Goal: Task Accomplishment & Management: Complete application form

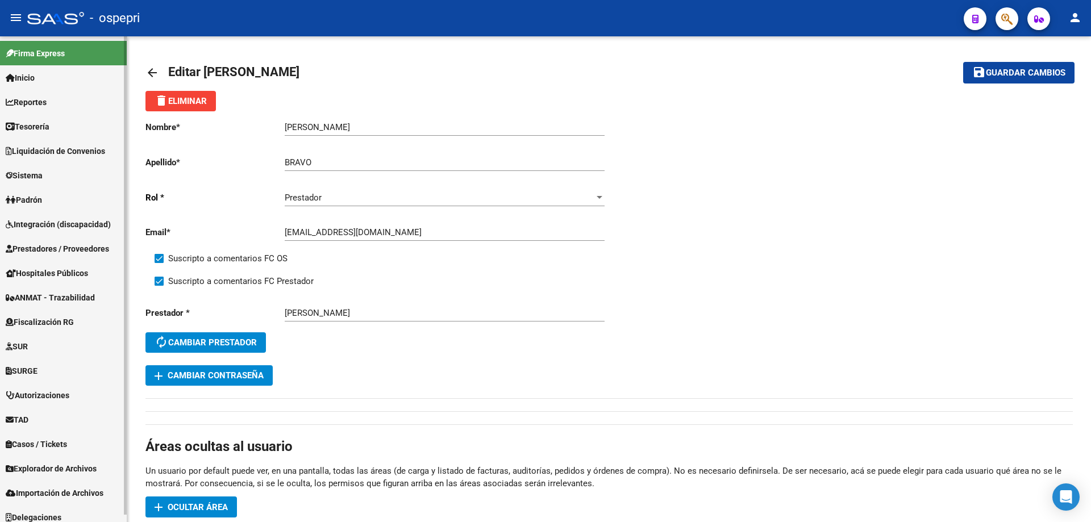
click at [32, 178] on span "Sistema" at bounding box center [24, 175] width 37 height 12
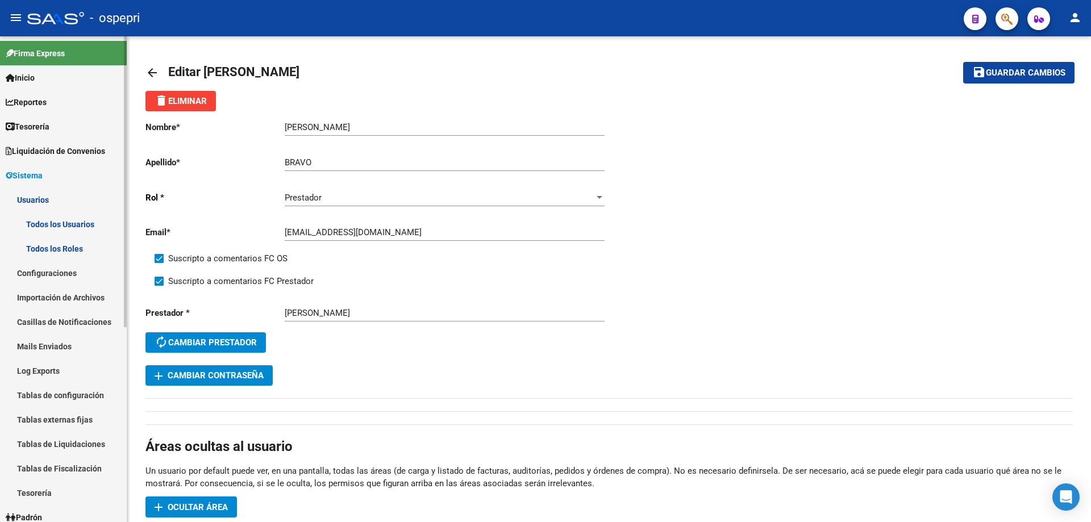
click at [58, 224] on link "Todos los Usuarios" at bounding box center [63, 224] width 127 height 24
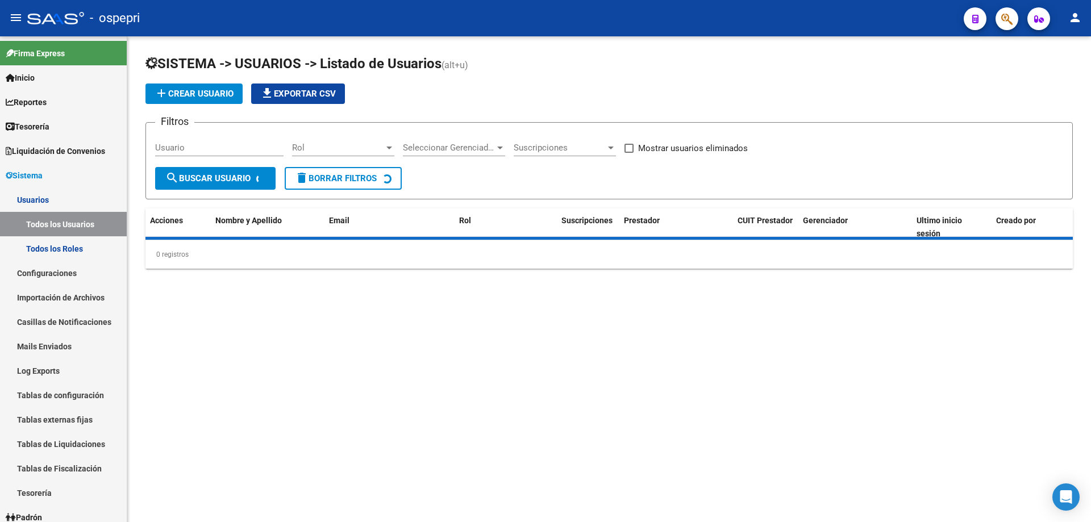
click at [195, 148] on input "Usuario" at bounding box center [219, 148] width 128 height 10
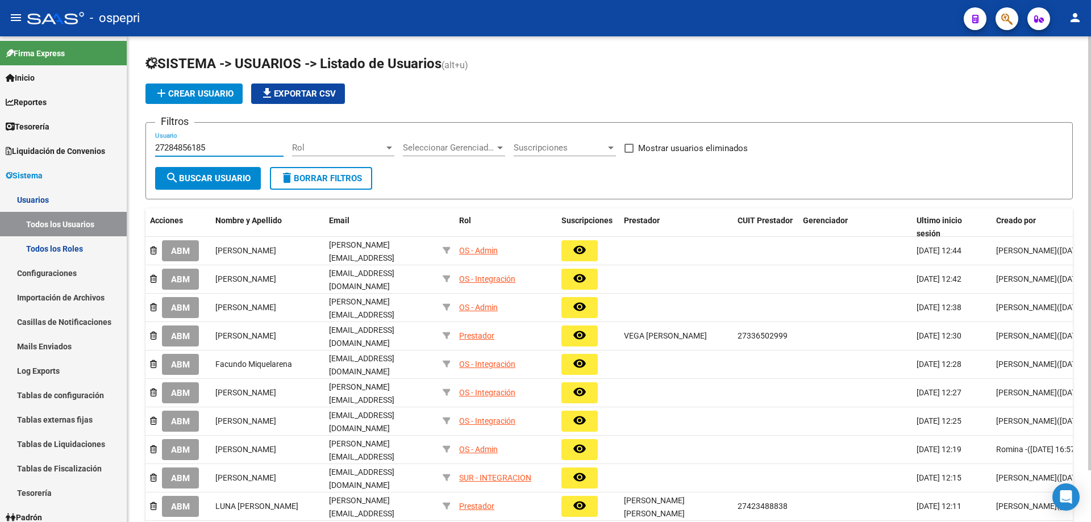
click at [180, 145] on input "27284856185" at bounding box center [219, 148] width 128 height 10
type input "27284856185"
click at [207, 180] on span "search Buscar Usuario" at bounding box center [207, 178] width 85 height 10
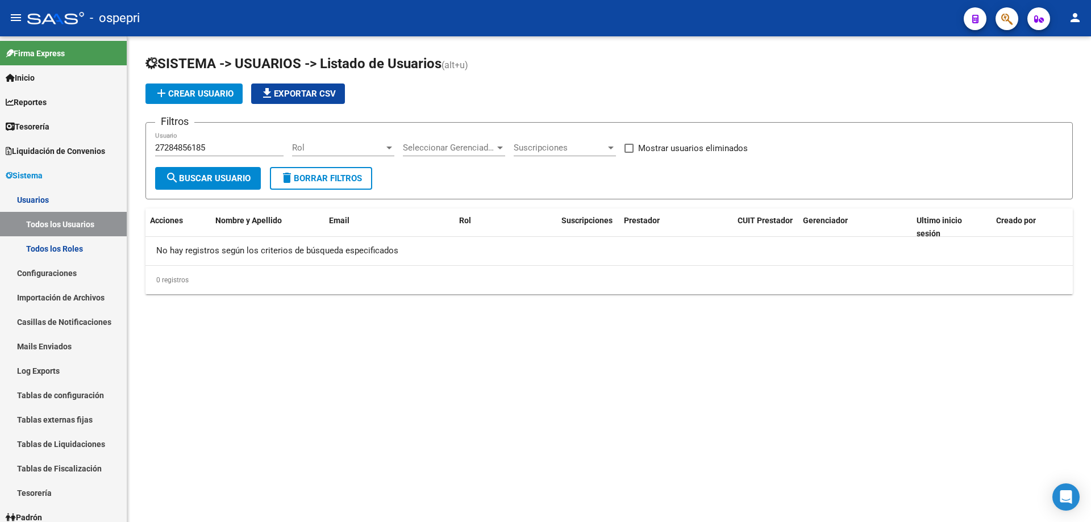
click at [168, 148] on input "27284856185" at bounding box center [219, 148] width 128 height 10
click at [199, 178] on span "search Buscar Usuario" at bounding box center [207, 178] width 85 height 10
click at [201, 98] on span "add Crear Usuario" at bounding box center [194, 94] width 79 height 10
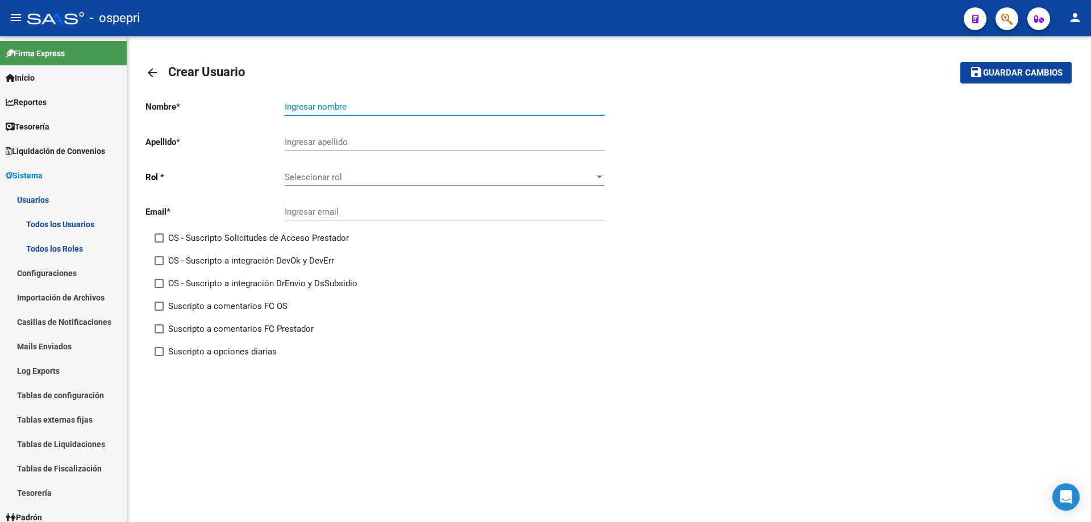
click at [325, 105] on input "Ingresar nombre" at bounding box center [445, 107] width 320 height 10
click at [319, 142] on input "Ingresar apellido" at bounding box center [445, 142] width 320 height 10
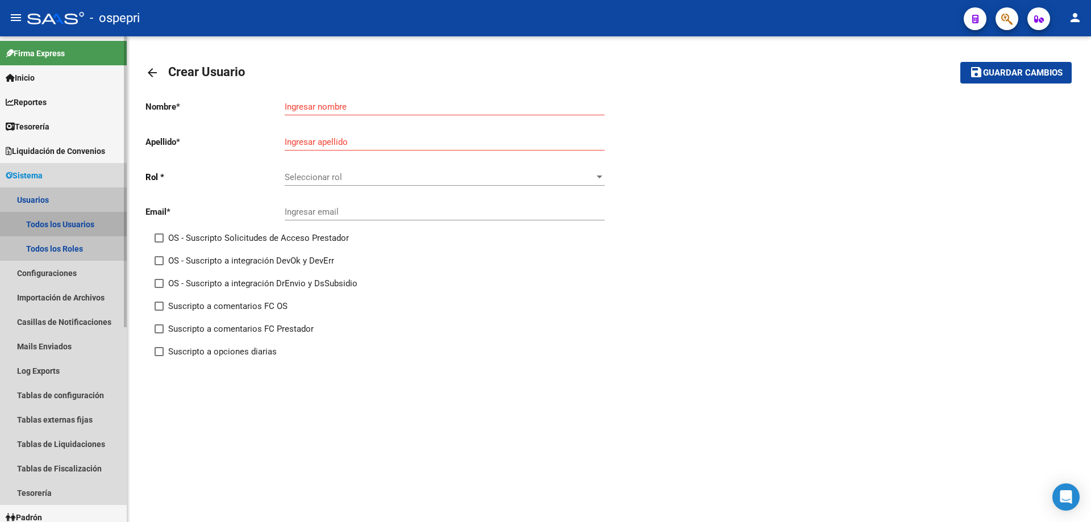
click at [76, 224] on link "Todos los Usuarios" at bounding box center [63, 224] width 127 height 24
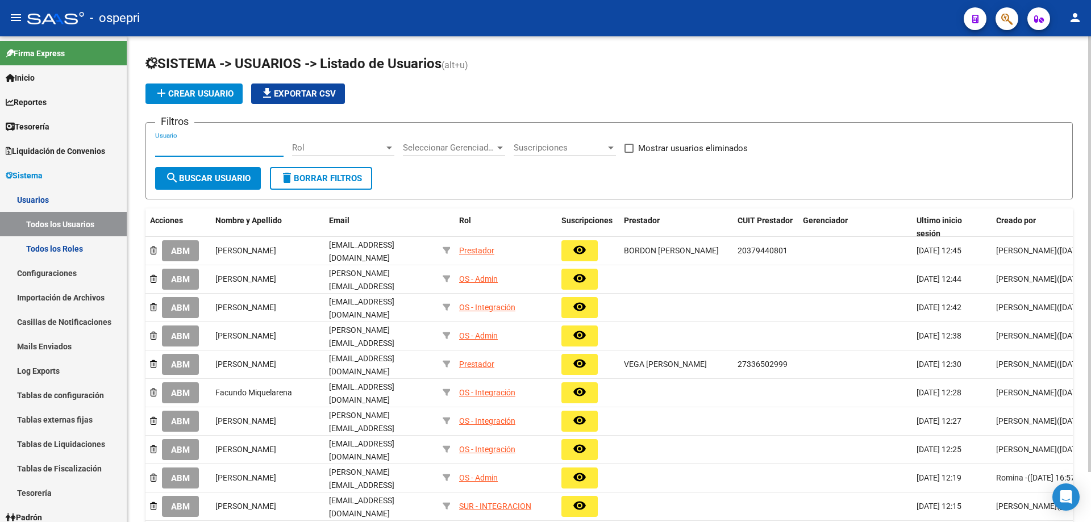
click at [220, 150] on input "Usuario" at bounding box center [219, 148] width 128 height 10
paste input "27284856185"
click at [222, 183] on span "search Buscar Usuario" at bounding box center [207, 178] width 85 height 10
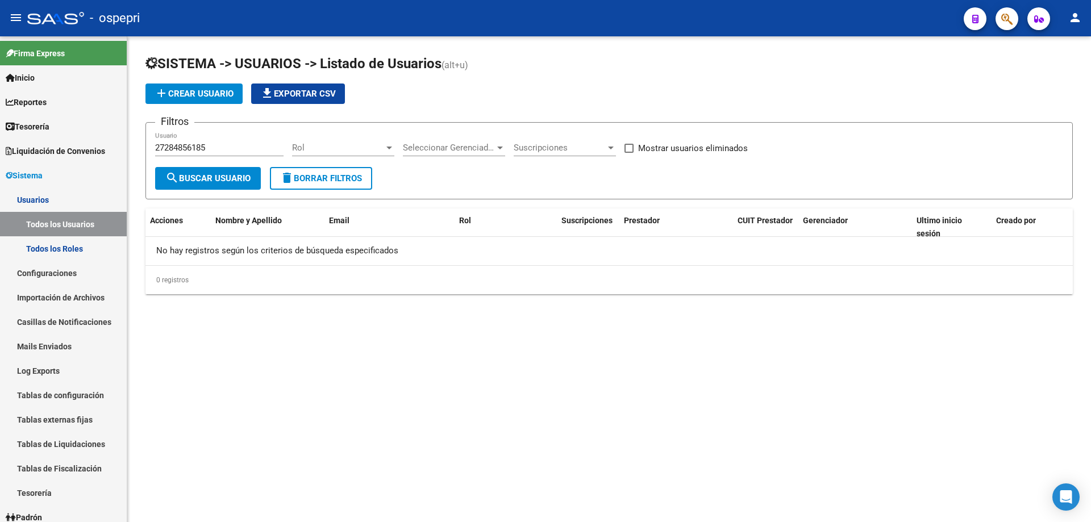
click at [214, 177] on span "search Buscar Usuario" at bounding box center [207, 178] width 85 height 10
drag, startPoint x: 224, startPoint y: 144, endPoint x: 22, endPoint y: 77, distance: 213.6
click at [0, 74] on mat-sidenav-container "Firma Express Inicio Calendario SSS Instructivos Contacto OS Reportes Tablero d…" at bounding box center [545, 279] width 1091 height 486
click at [388, 148] on div at bounding box center [389, 148] width 6 height 3
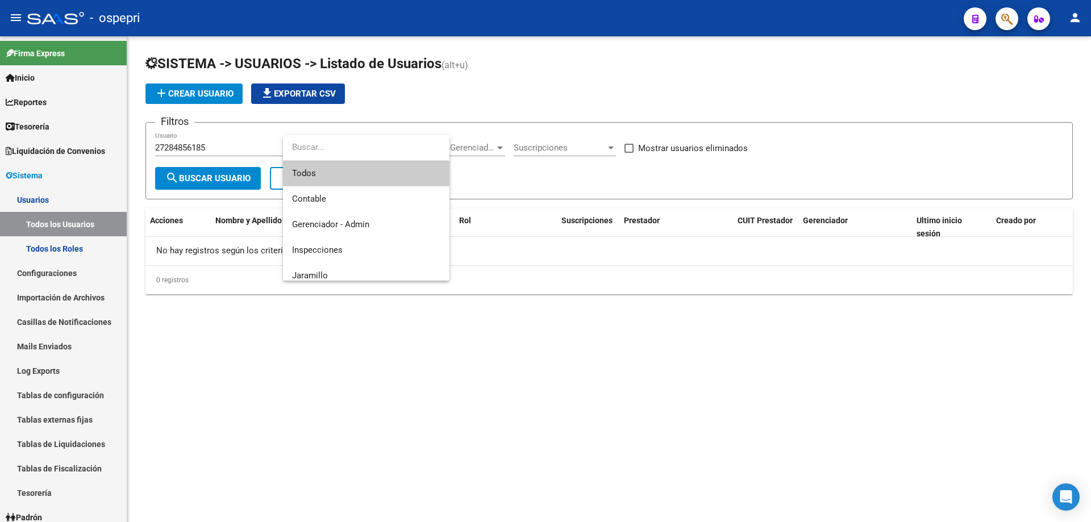
click at [315, 176] on span "Todos" at bounding box center [366, 174] width 148 height 26
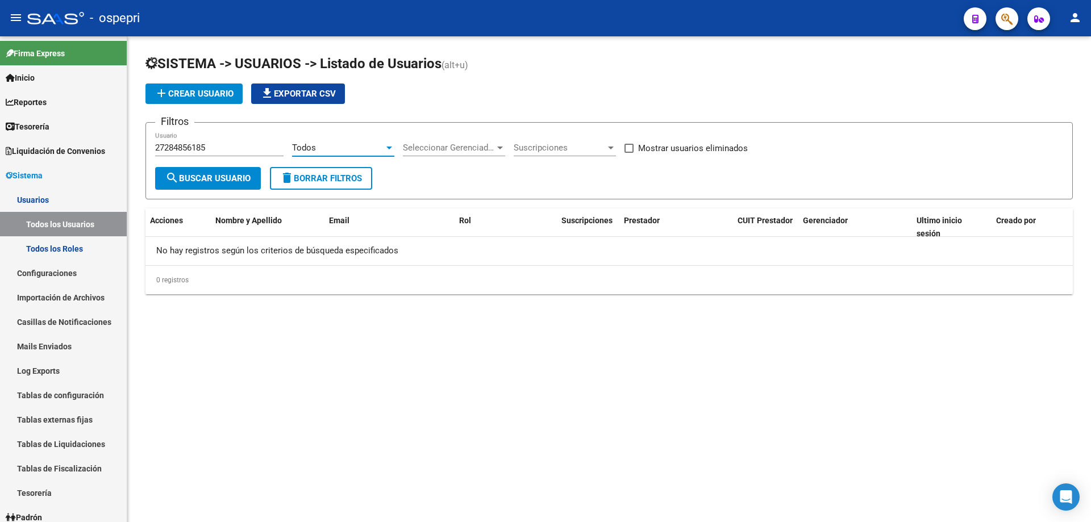
click at [213, 181] on span "search Buscar Usuario" at bounding box center [207, 178] width 85 height 10
drag, startPoint x: 237, startPoint y: 147, endPoint x: 76, endPoint y: 120, distance: 163.0
click at [77, 120] on mat-sidenav-container "Firma Express Inicio Calendario SSS Instructivos Contacto OS Reportes Tablero d…" at bounding box center [545, 279] width 1091 height 486
drag, startPoint x: 260, startPoint y: 148, endPoint x: 0, endPoint y: 73, distance: 270.9
click at [0, 73] on mat-sidenav-container "Firma Express Inicio Calendario SSS Instructivos Contacto OS Reportes Tablero d…" at bounding box center [545, 279] width 1091 height 486
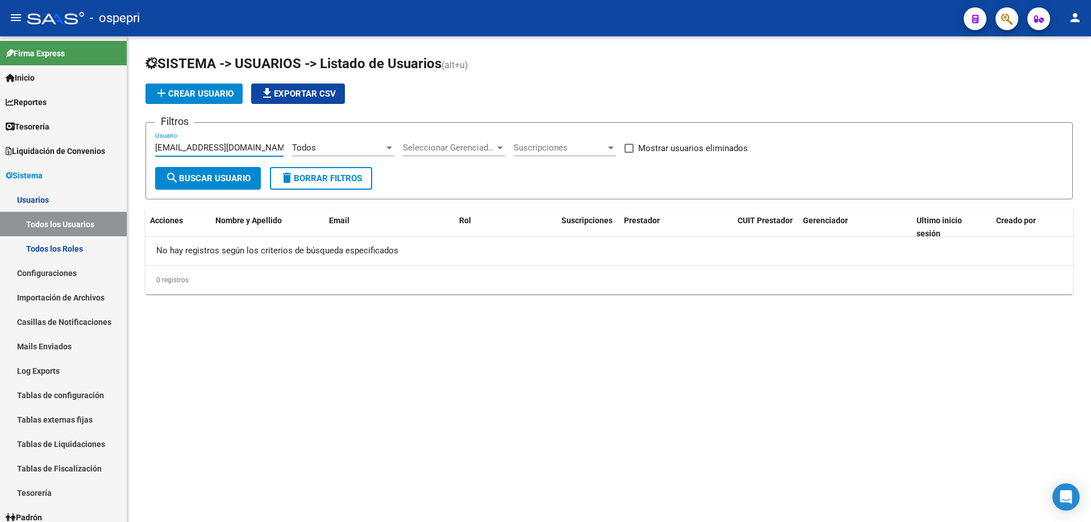
type input "[EMAIL_ADDRESS][DOMAIN_NAME]"
click at [210, 180] on span "search Buscar Usuario" at bounding box center [207, 178] width 85 height 10
click at [59, 223] on link "Todos los Usuarios" at bounding box center [63, 224] width 127 height 24
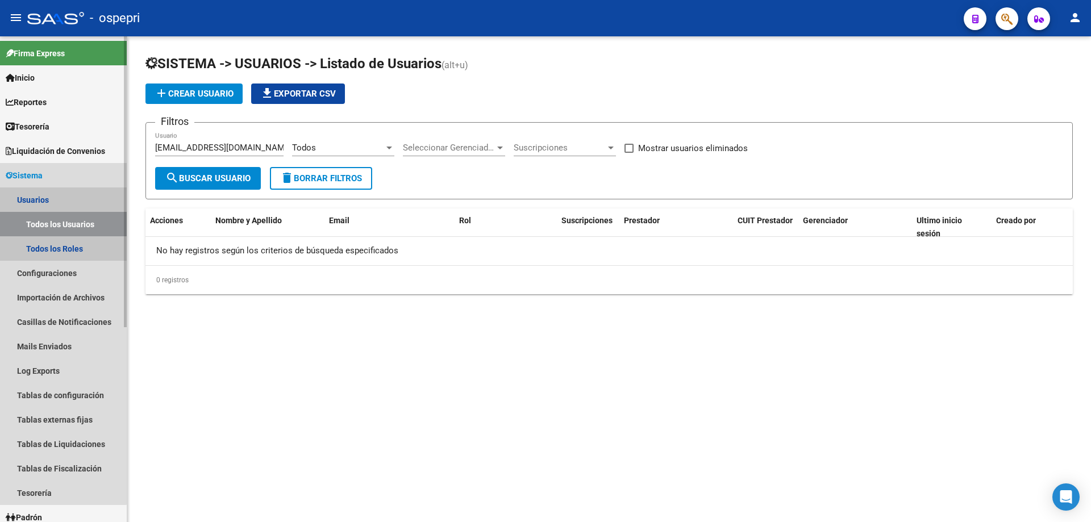
click at [59, 221] on link "Todos los Usuarios" at bounding box center [63, 224] width 127 height 24
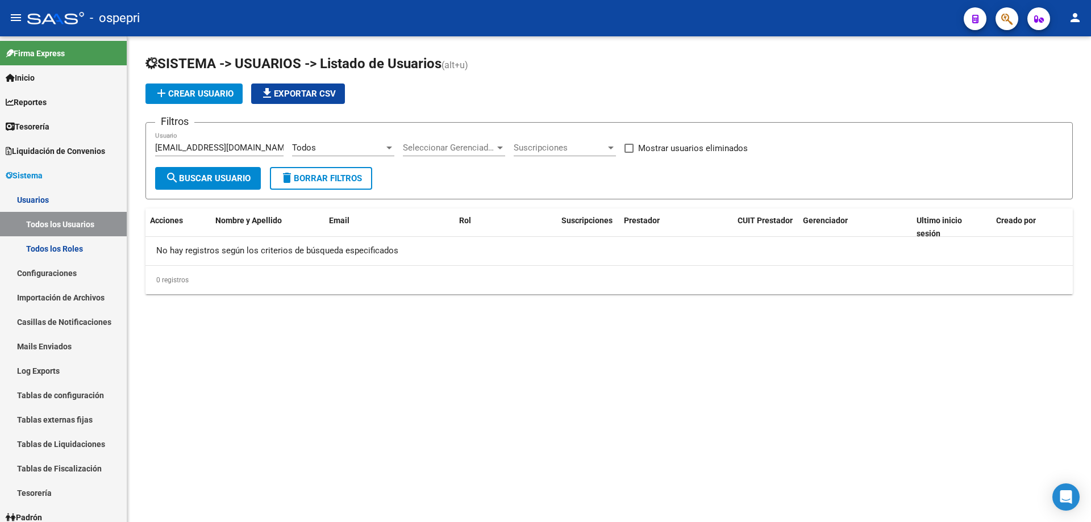
click at [632, 147] on span at bounding box center [628, 148] width 9 height 9
click at [629, 153] on input "Mostrar usuarios eliminados" at bounding box center [628, 153] width 1 height 1
checkbox input "true"
click at [232, 176] on span "search Buscar Usuario" at bounding box center [207, 178] width 85 height 10
click at [262, 148] on input "[EMAIL_ADDRESS][DOMAIN_NAME]" at bounding box center [219, 148] width 128 height 10
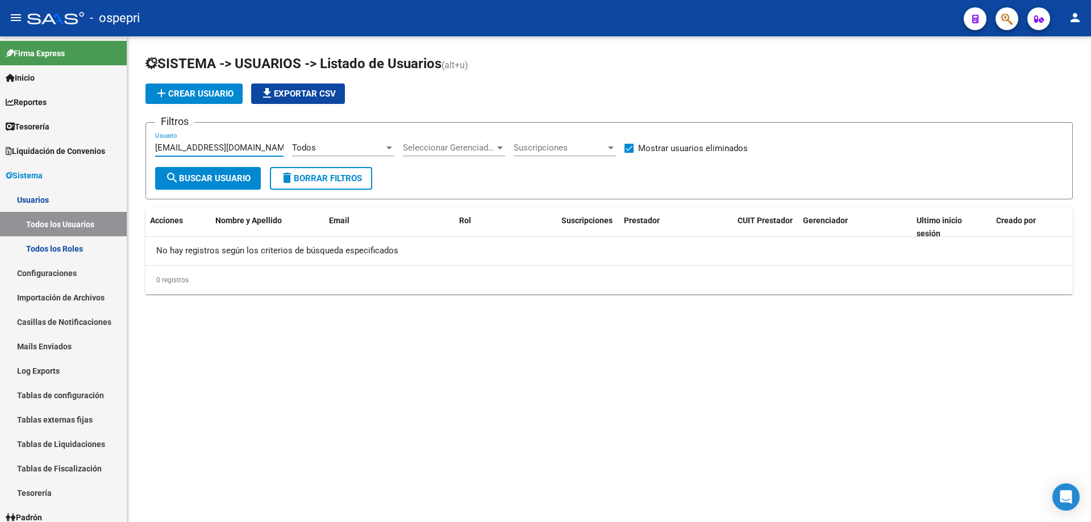
click at [262, 148] on input "[EMAIL_ADDRESS][DOMAIN_NAME]" at bounding box center [219, 148] width 128 height 10
click at [263, 148] on input "[EMAIL_ADDRESS][DOMAIN_NAME]" at bounding box center [219, 148] width 128 height 10
type input "198512"
click at [224, 92] on span "add Crear Usuario" at bounding box center [194, 94] width 79 height 10
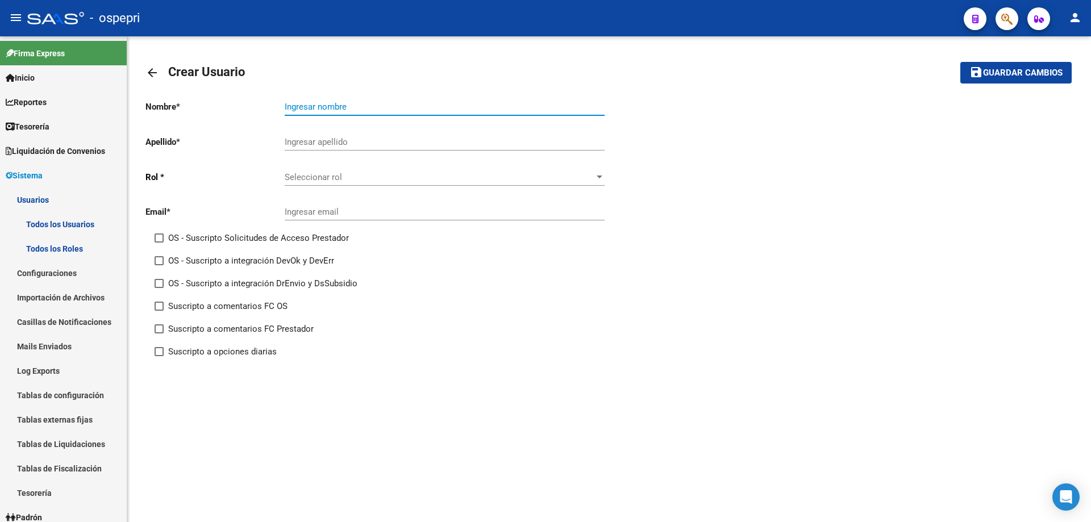
click at [351, 105] on input "Ingresar nombre" at bounding box center [445, 107] width 320 height 10
type input "[PERSON_NAME]"
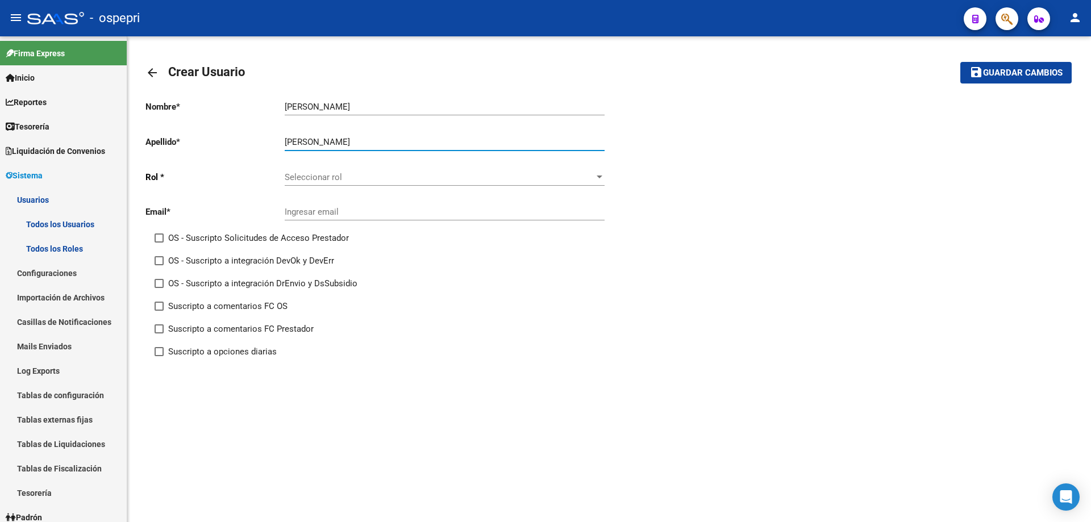
type input "[PERSON_NAME]"
click at [600, 177] on div at bounding box center [599, 177] width 6 height 3
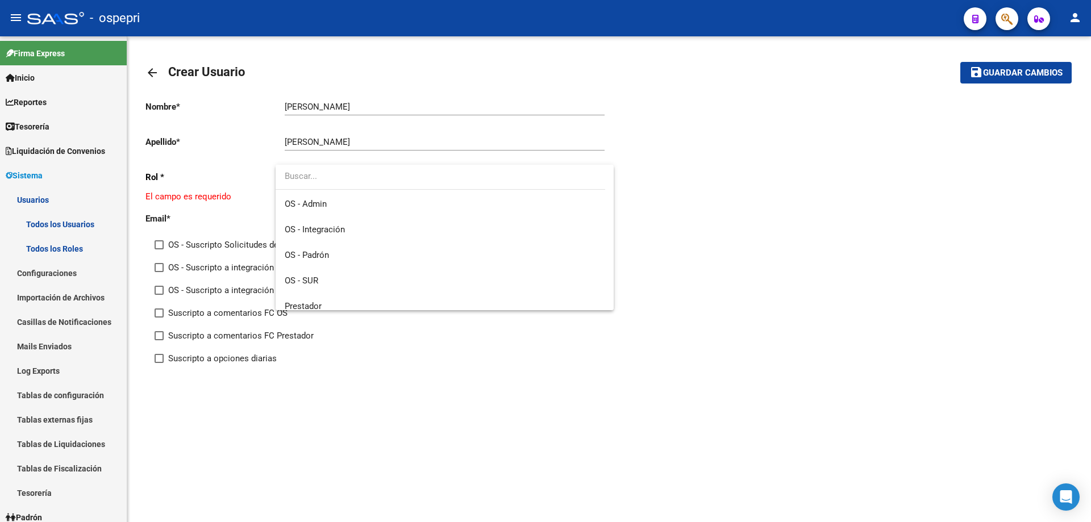
scroll to position [161, 0]
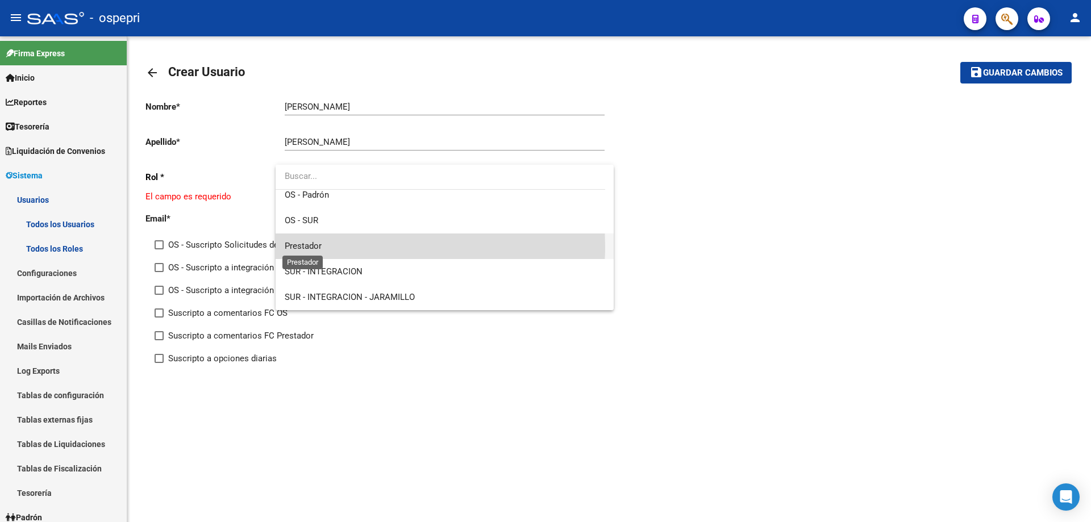
click at [320, 247] on span "Prestador" at bounding box center [303, 246] width 37 height 10
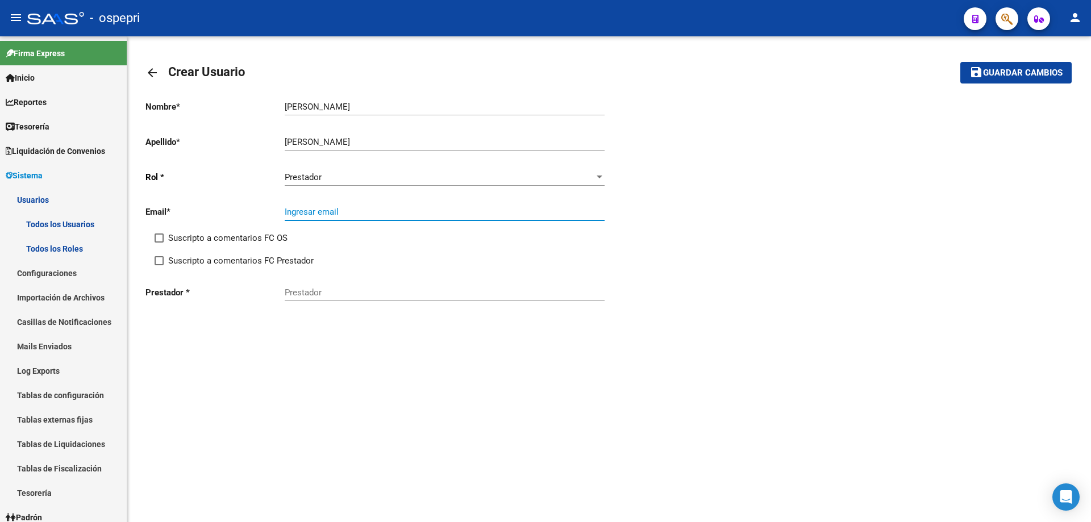
click at [317, 208] on input "Ingresar email" at bounding box center [445, 212] width 320 height 10
paste input "[EMAIL_ADDRESS][DOMAIN_NAME]"
type input "[EMAIL_ADDRESS][DOMAIN_NAME]"
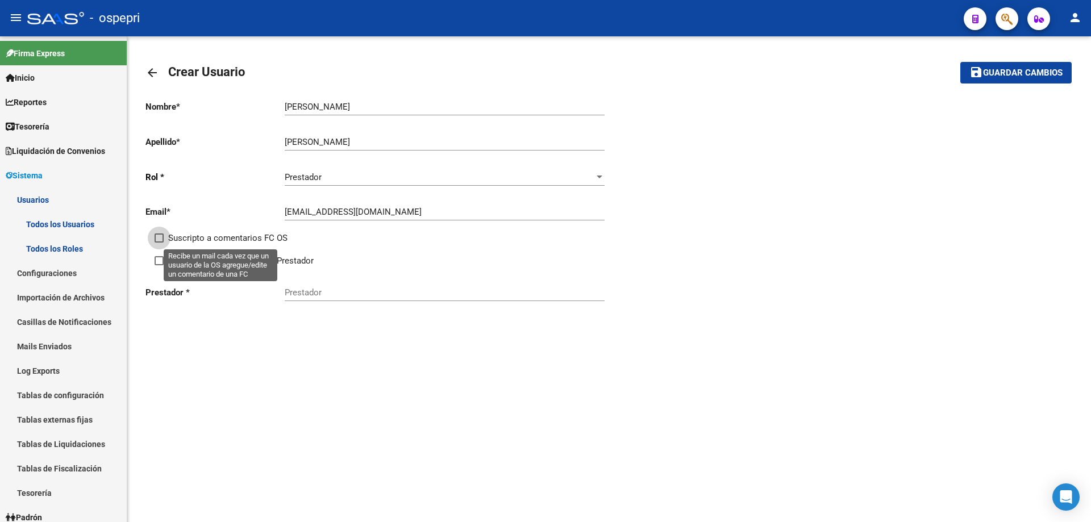
click at [160, 237] on span at bounding box center [159, 237] width 9 height 9
click at [159, 243] on input "Suscripto a comentarios FC OS" at bounding box center [158, 243] width 1 height 1
checkbox input "true"
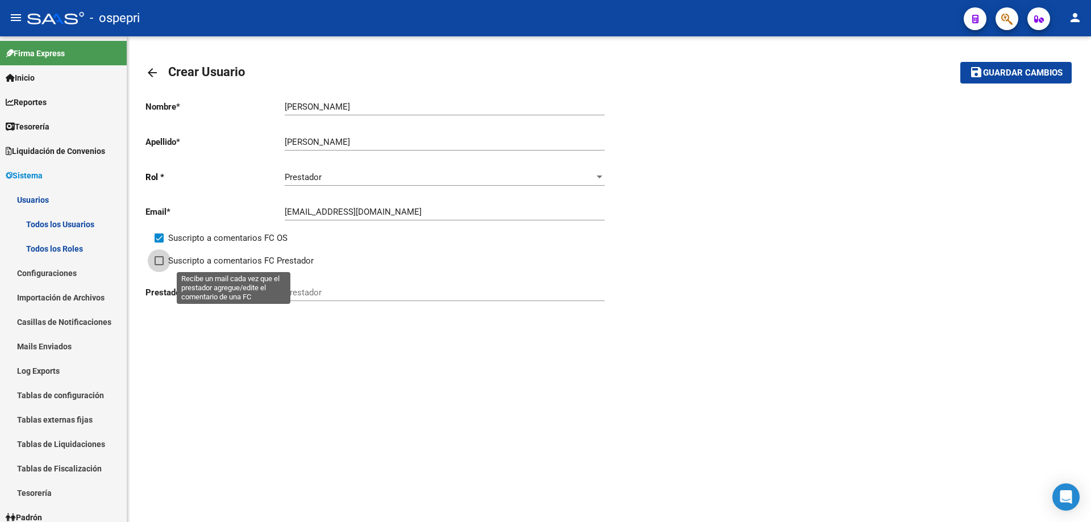
click at [158, 260] on span at bounding box center [159, 260] width 9 height 9
click at [158, 265] on input "Suscripto a comentarios FC Prestador" at bounding box center [158, 265] width 1 height 1
checkbox input "true"
click at [309, 295] on input "Prestador" at bounding box center [445, 292] width 320 height 10
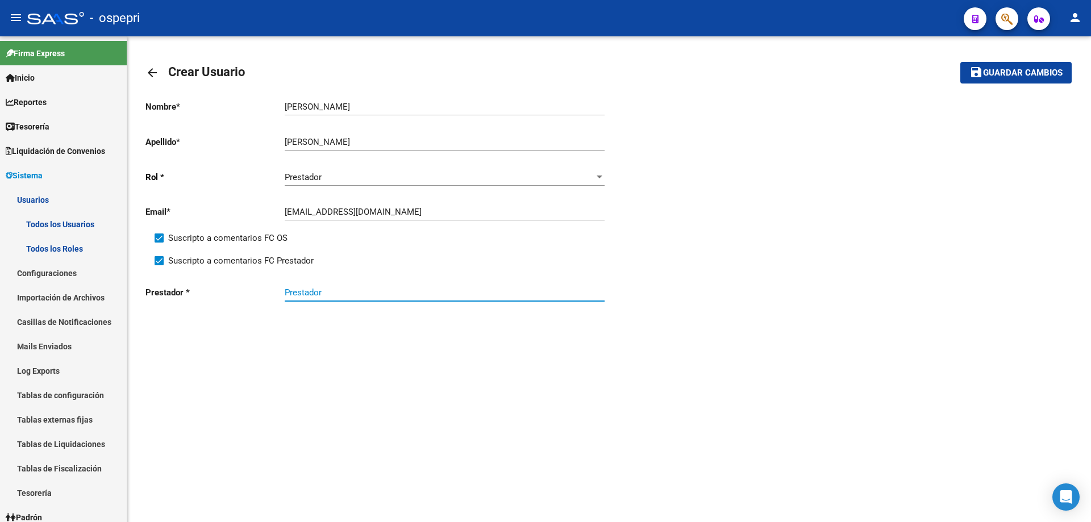
paste input "27284856185"
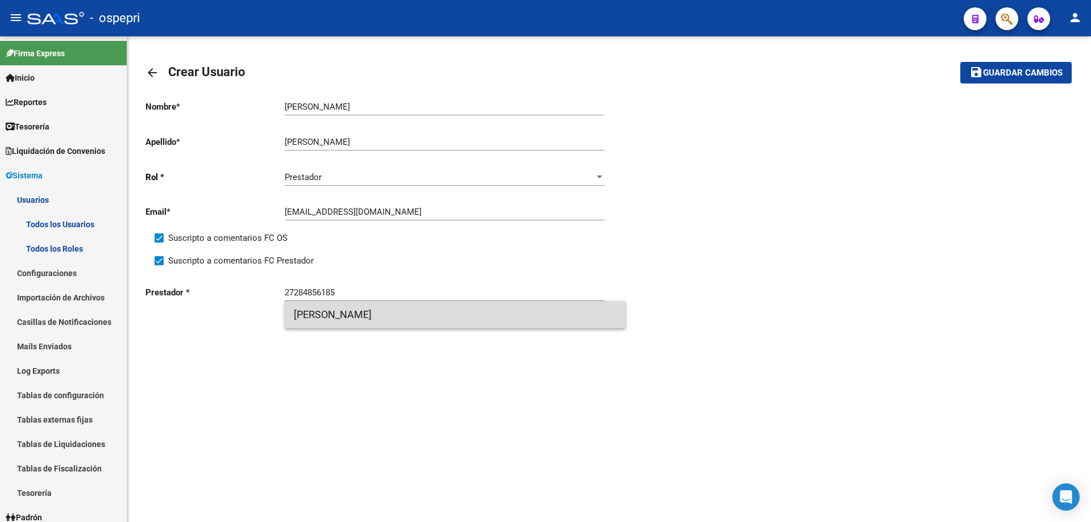
click at [391, 313] on span "[PERSON_NAME]" at bounding box center [455, 314] width 323 height 27
type input "[PERSON_NAME]"
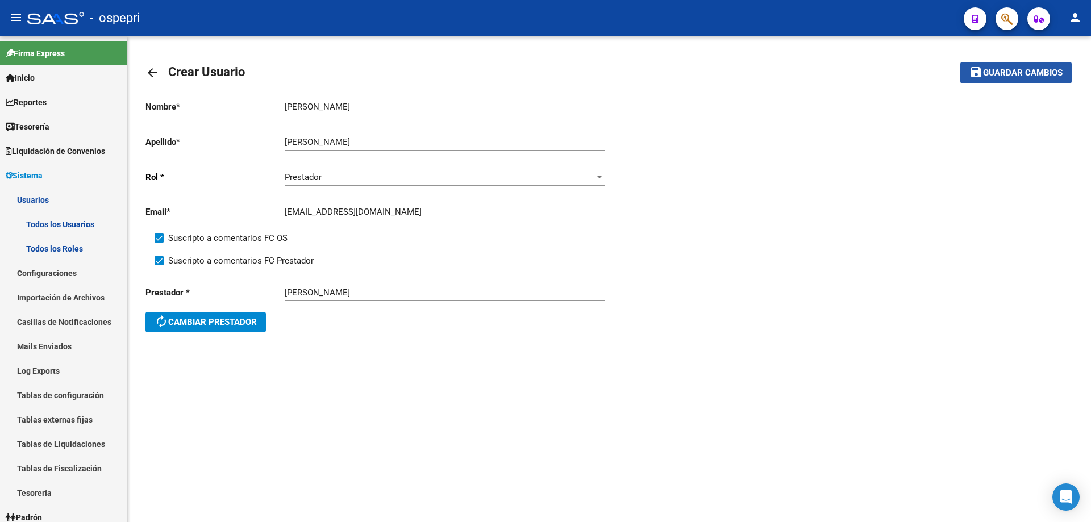
click at [1015, 71] on span "Guardar cambios" at bounding box center [1023, 73] width 80 height 10
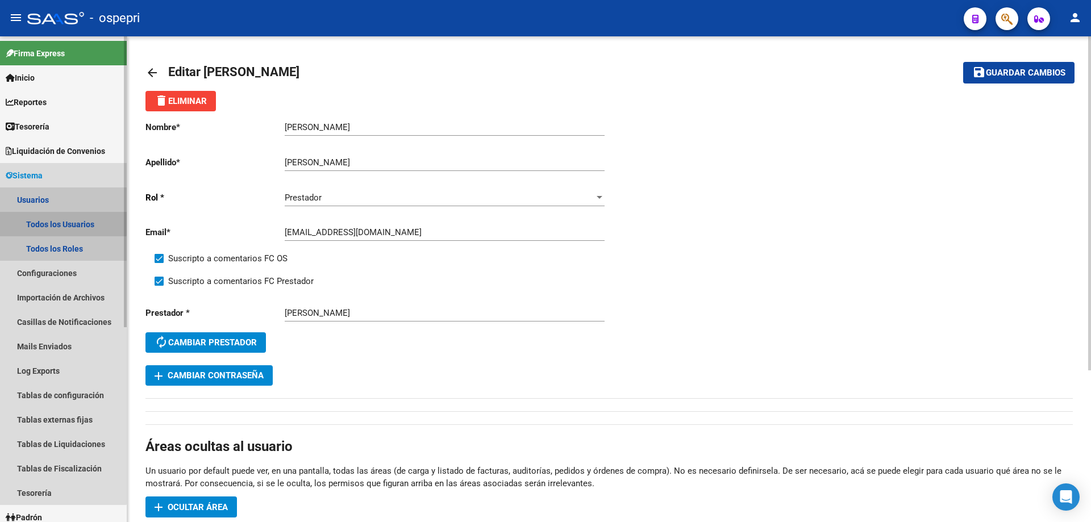
click at [52, 223] on link "Todos los Usuarios" at bounding box center [63, 224] width 127 height 24
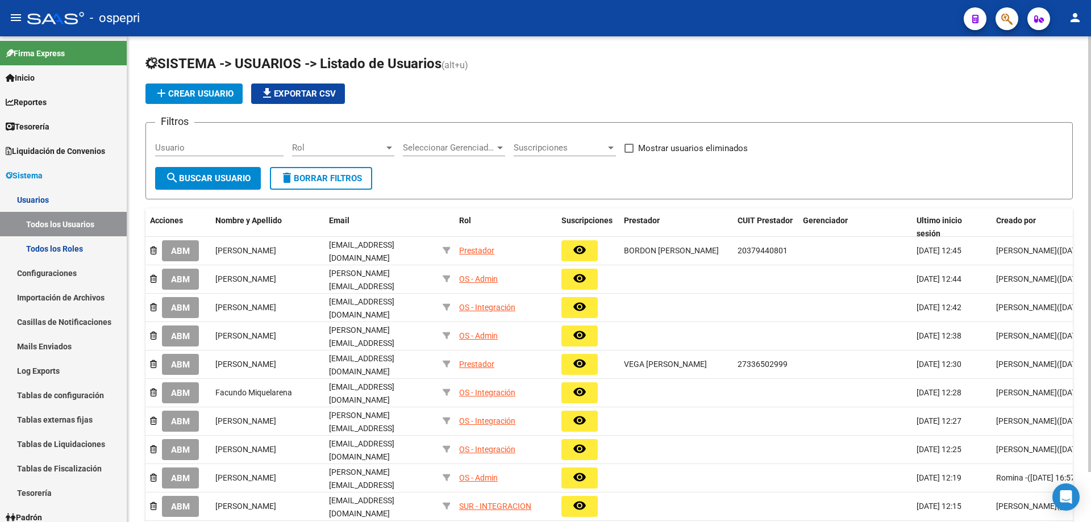
click at [201, 145] on input "Usuario" at bounding box center [219, 148] width 128 height 10
paste input "[EMAIL_ADDRESS][DOMAIN_NAME]"
type input "[EMAIL_ADDRESS][DOMAIN_NAME]"
click at [214, 176] on span "search Buscar Usuario" at bounding box center [207, 178] width 85 height 10
